Goal: Task Accomplishment & Management: Use online tool/utility

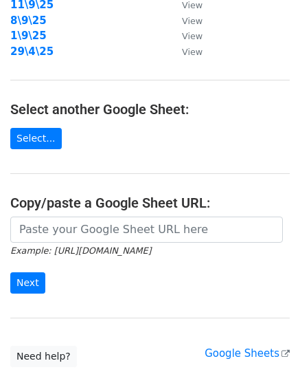
scroll to position [257, 0]
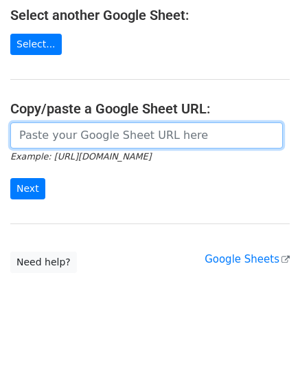
click at [121, 142] on input "url" at bounding box center [146, 135] width 273 height 26
paste input "https://docs.google.com/spreadsheets/d/1aEGkyU3ExaUfDLIOzHtMIDZ3sa76iOQ42cAkBGo…"
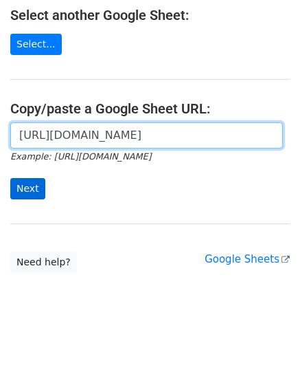
scroll to position [0, 298]
type input "https://docs.google.com/spreadsheets/d/1aEGkyU3ExaUfDLIOzHtMIDZ3sa76iOQ42cAkBGo…"
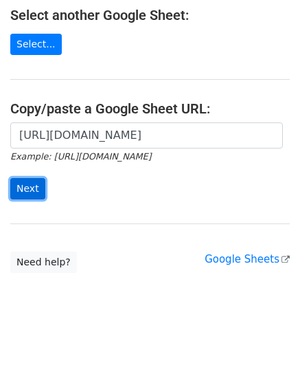
click at [23, 185] on input "Next" at bounding box center [27, 188] width 35 height 21
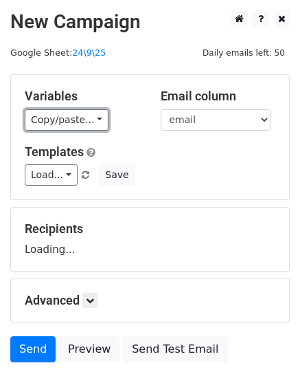
click at [85, 118] on link "Copy/paste..." at bounding box center [67, 119] width 84 height 21
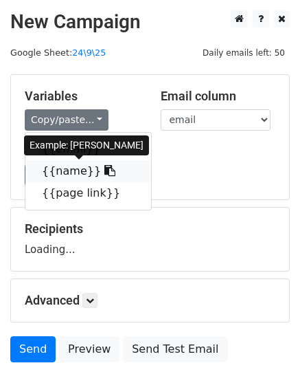
click at [72, 170] on link "{{name}}" at bounding box center [88, 171] width 126 height 22
